Goal: Transaction & Acquisition: Purchase product/service

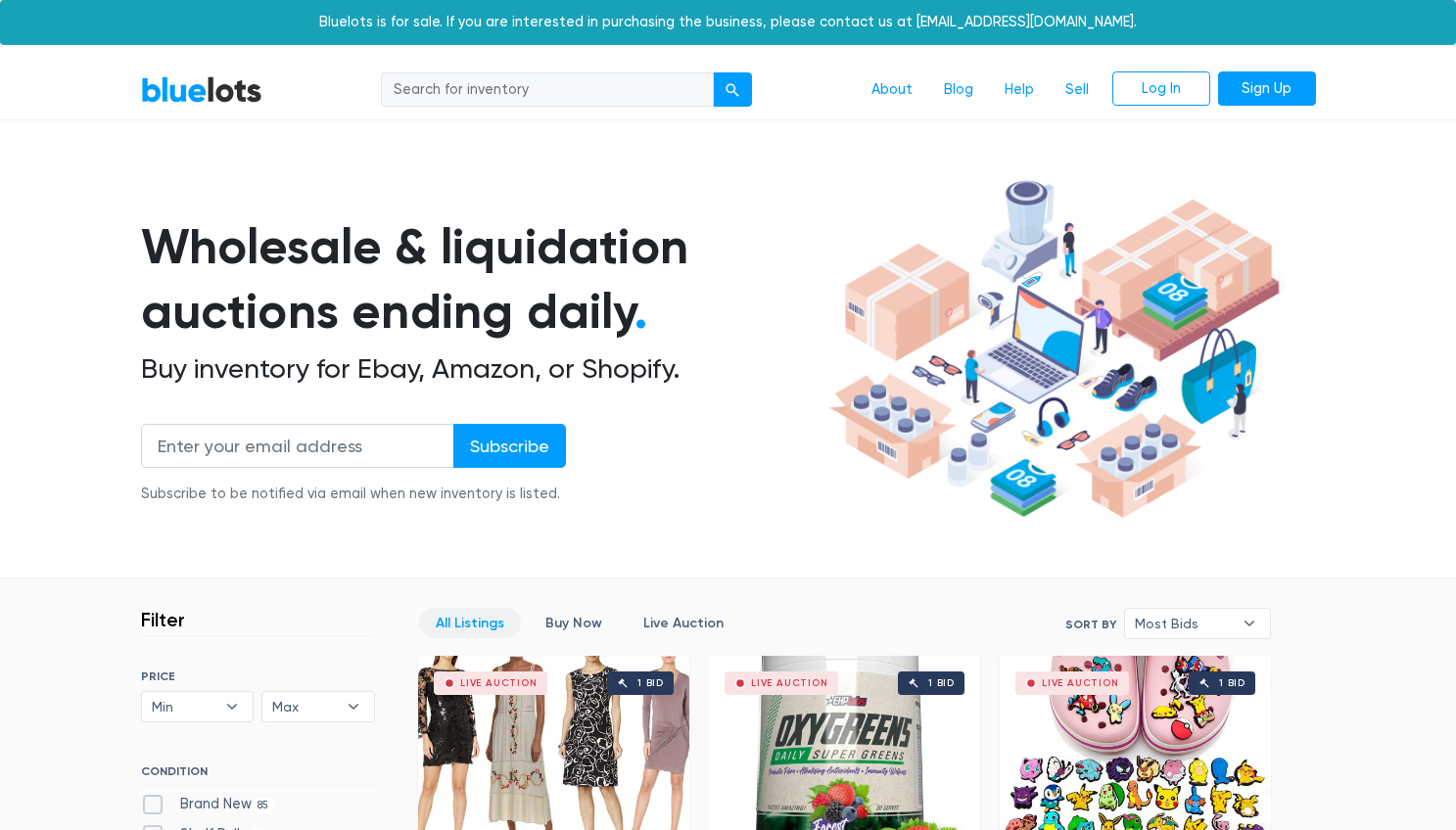
click at [424, 100] on input "search" at bounding box center [547, 90] width 332 height 36
type input "womens clothes"
click at [712, 72] on button "submit" at bounding box center [732, 90] width 40 height 36
click at [305, 708] on span "Max" at bounding box center [304, 707] width 64 height 30
click at [305, 448] on li "$100" at bounding box center [343, 450] width 152 height 32
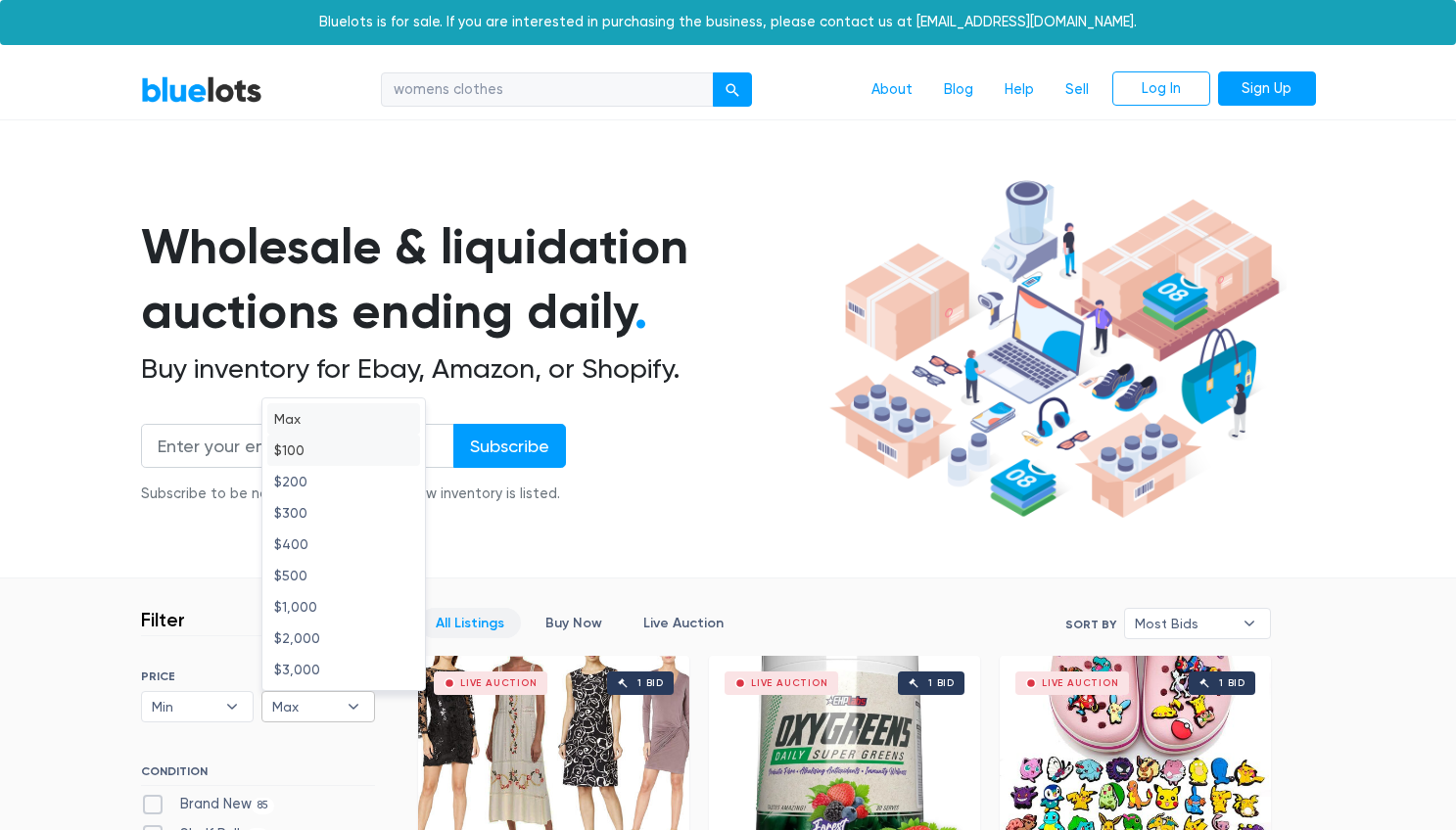
select select "10000"
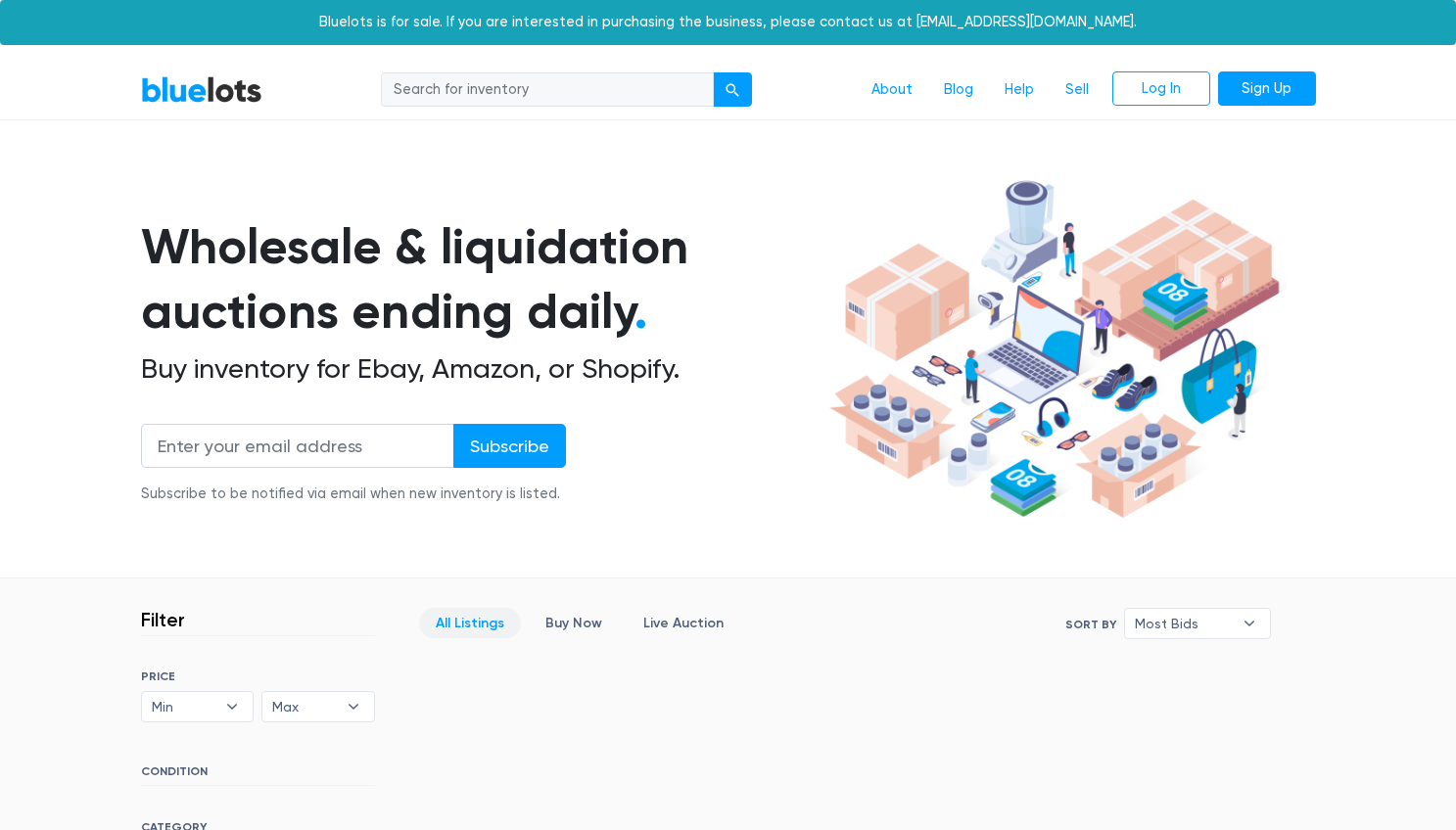
click at [466, 81] on input "search" at bounding box center [547, 90] width 332 height 36
type input "Clothes"
click at [712, 72] on button "submit" at bounding box center [732, 90] width 40 height 36
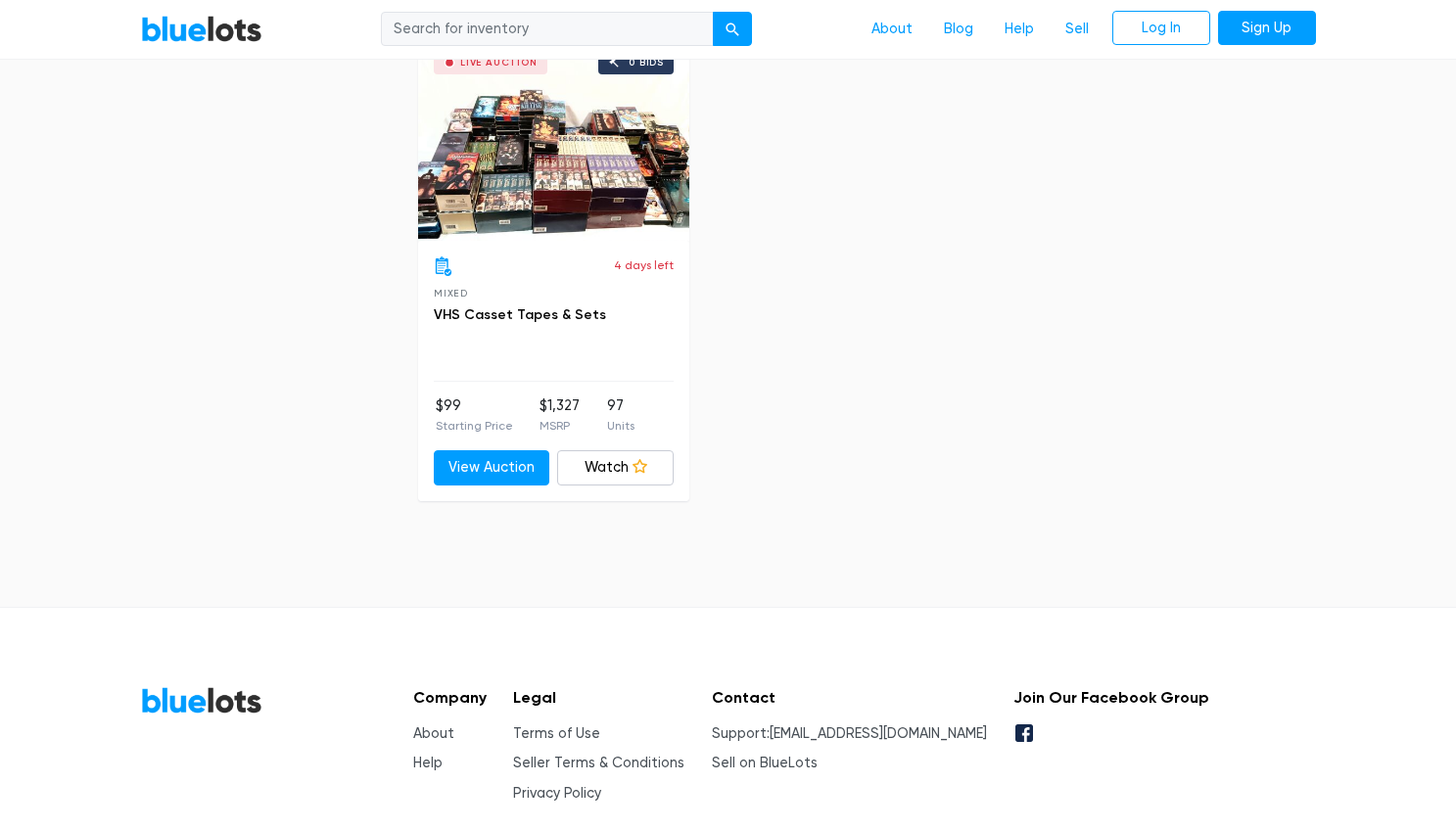
scroll to position [4541, 0]
